Goal: Task Accomplishment & Management: Use online tool/utility

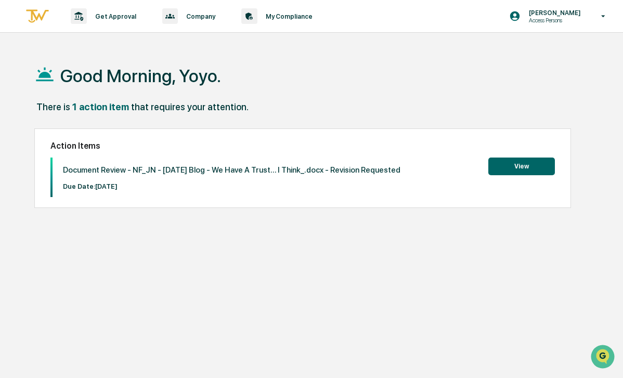
click at [525, 169] on button "View" at bounding box center [521, 167] width 67 height 18
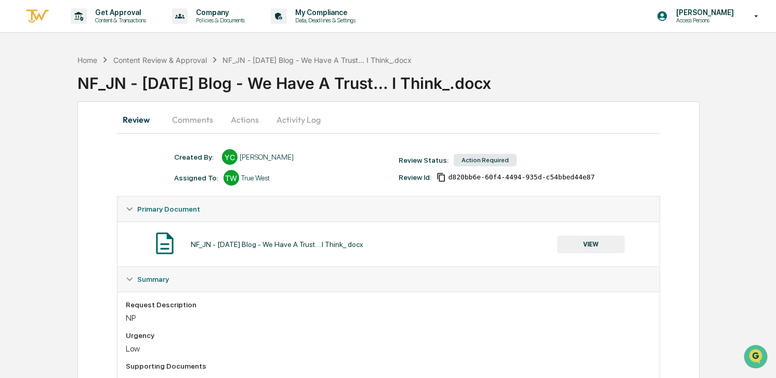
click at [259, 124] on button "Actions" at bounding box center [245, 119] width 47 height 25
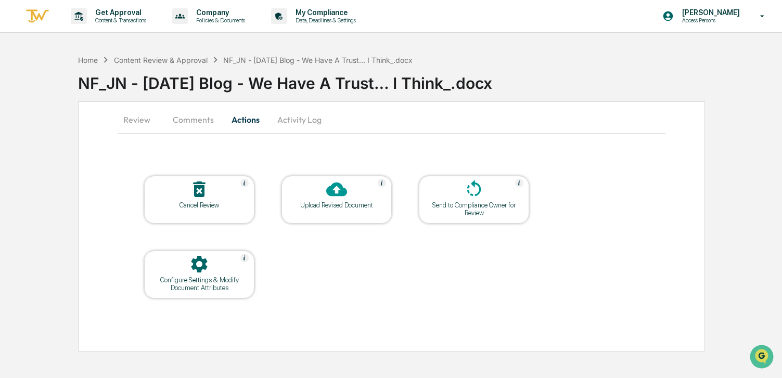
click at [336, 196] on icon at bounding box center [336, 190] width 21 height 14
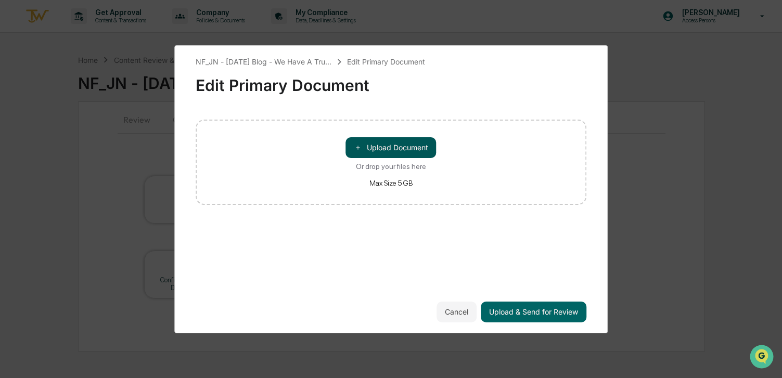
click at [406, 153] on button "＋ Upload Document" at bounding box center [391, 147] width 90 height 21
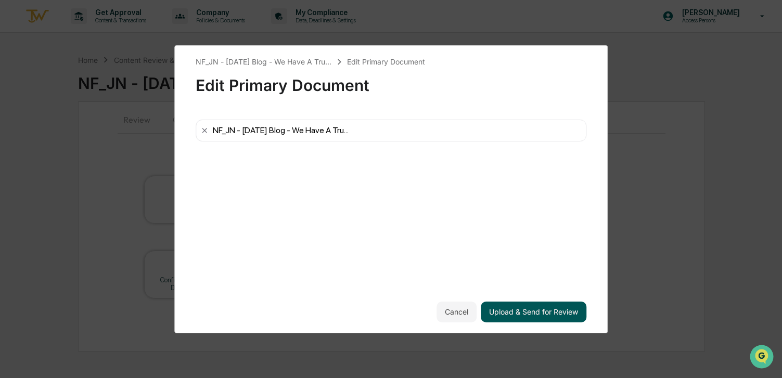
click at [557, 288] on button "Upload & Send for Review" at bounding box center [534, 312] width 106 height 21
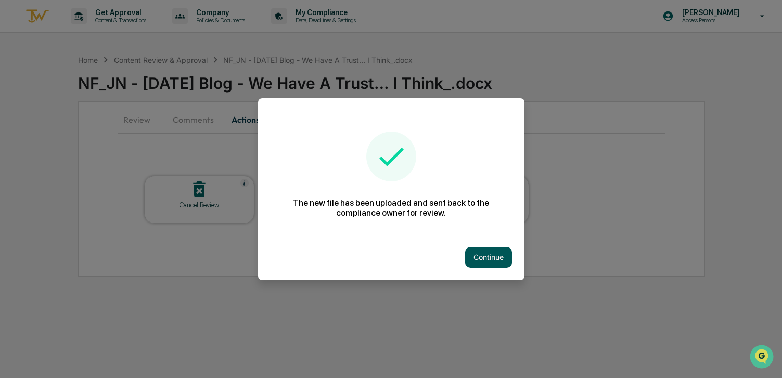
click at [495, 261] on button "Continue" at bounding box center [488, 257] width 47 height 21
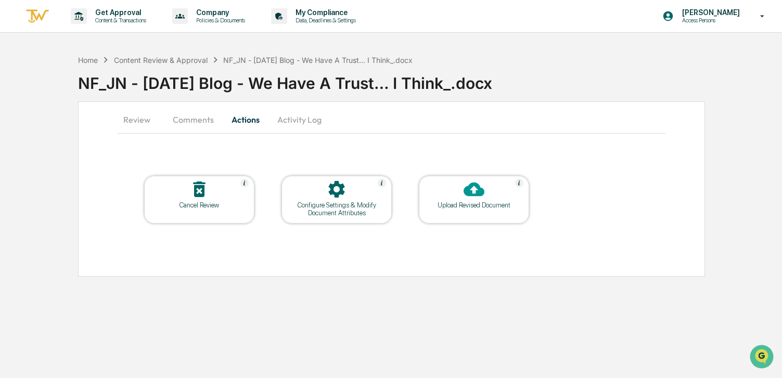
click at [196, 126] on button "Comments" at bounding box center [193, 119] width 58 height 25
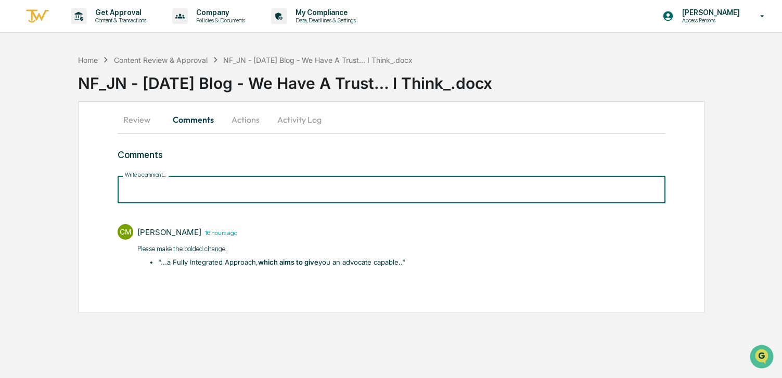
click at [200, 188] on input "Write a comment..." at bounding box center [391, 190] width 547 height 28
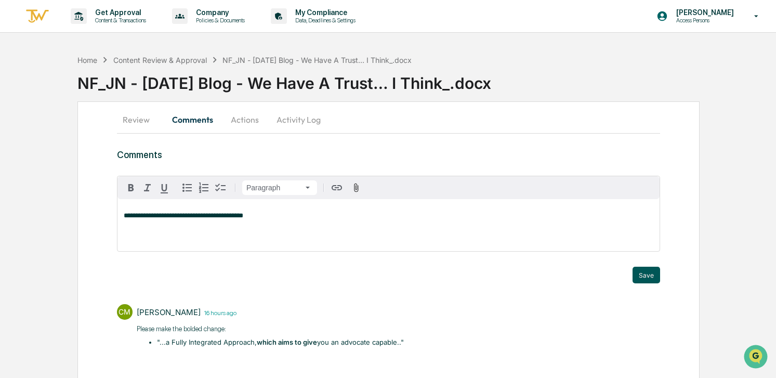
click at [622, 273] on button "Save" at bounding box center [647, 275] width 28 height 17
